Goal: Task Accomplishment & Management: Manage account settings

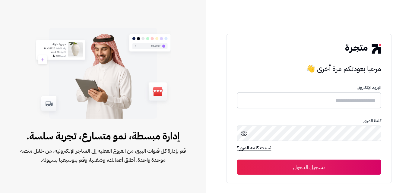
type input "**********"
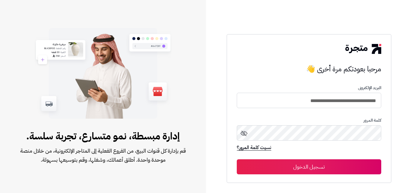
click at [291, 172] on button "تسجيل الدخول" at bounding box center [309, 167] width 144 height 15
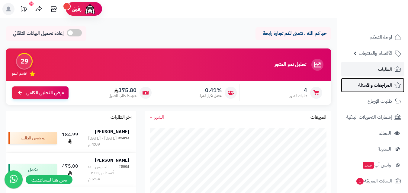
click at [369, 86] on span "المراجعات والأسئلة" at bounding box center [375, 85] width 34 height 8
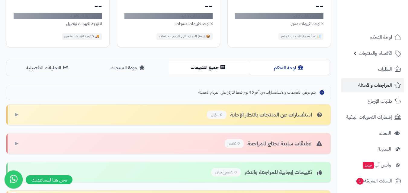
scroll to position [60, 0]
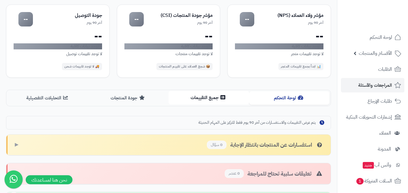
click at [199, 97] on button "جميع التقييمات" at bounding box center [208, 98] width 81 height 14
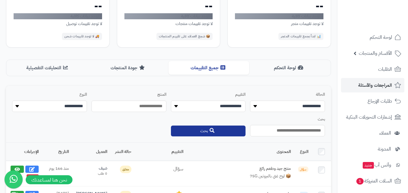
scroll to position [0, 0]
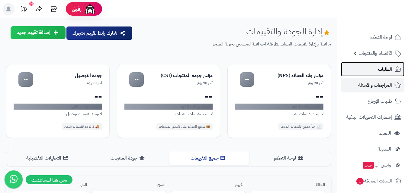
click at [371, 70] on link "الطلبات" at bounding box center [372, 69] width 63 height 14
